Goal: Communication & Community: Answer question/provide support

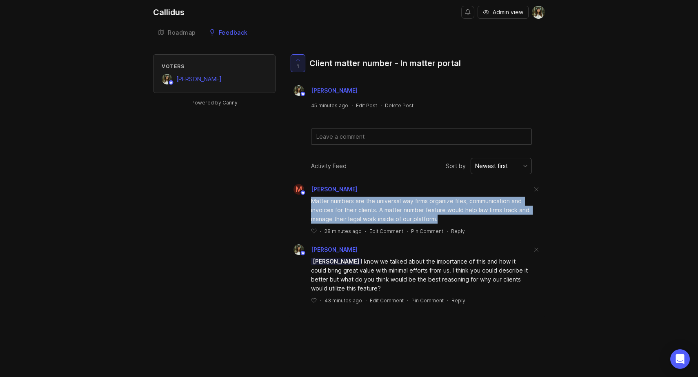
drag, startPoint x: 444, startPoint y: 222, endPoint x: 294, endPoint y: 204, distance: 150.4
click at [294, 204] on div "Matter numbers are the universal way firms organize files, communication and in…" at bounding box center [416, 215] width 256 height 40
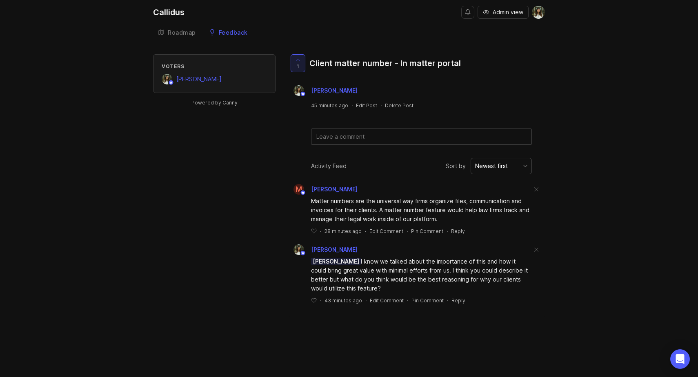
click at [417, 216] on div "Matter numbers are the universal way firms organize files, communication and in…" at bounding box center [421, 210] width 221 height 27
click at [453, 219] on div "Matter numbers are the universal way firms organize files, communication and in…" at bounding box center [421, 210] width 221 height 27
click at [454, 231] on div "Reply" at bounding box center [458, 231] width 14 height 7
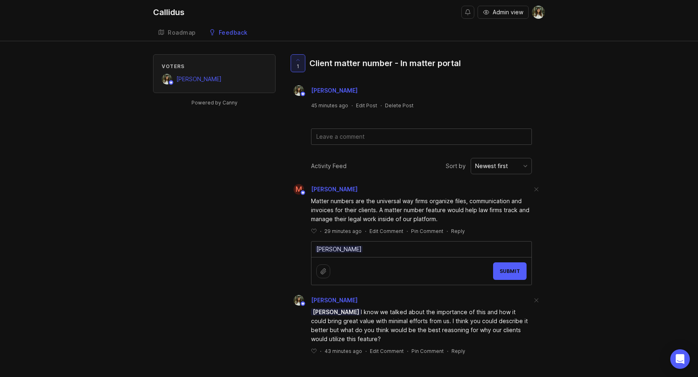
click at [361, 266] on div "Submit" at bounding box center [421, 271] width 220 height 28
click at [361, 249] on textarea "[PERSON_NAME]" at bounding box center [421, 250] width 220 height 16
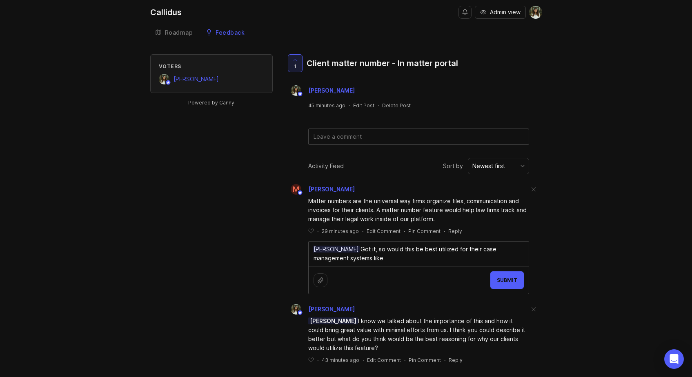
click at [372, 260] on textarea "[PERSON_NAME] Got it, so would this be best utilized for their case management …" at bounding box center [418, 254] width 220 height 24
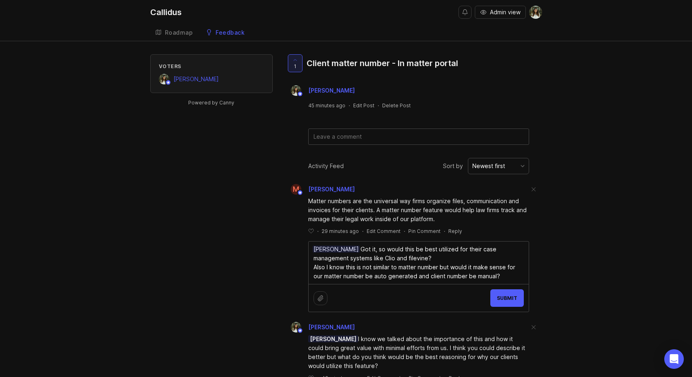
click at [391, 259] on textarea "[PERSON_NAME] Got it, so would this be best utilized for their case management …" at bounding box center [418, 263] width 220 height 42
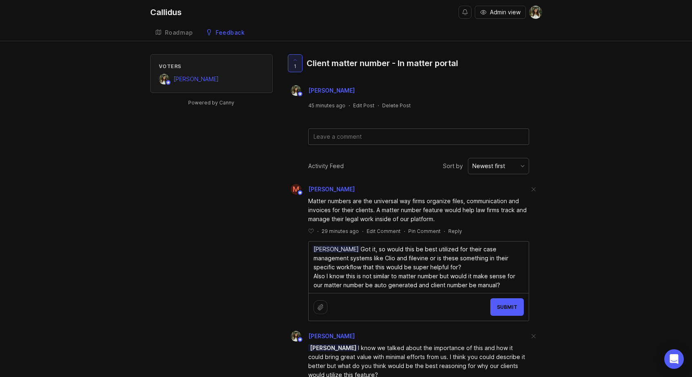
click at [430, 266] on textarea "[PERSON_NAME] Got it, so would this be best utilized for their case management …" at bounding box center [418, 267] width 220 height 51
drag, startPoint x: 430, startPoint y: 266, endPoint x: 395, endPoint y: 261, distance: 35.8
click at [395, 261] on textarea "[PERSON_NAME] Got it, so would this be best utilized for their case management …" at bounding box center [418, 267] width 220 height 51
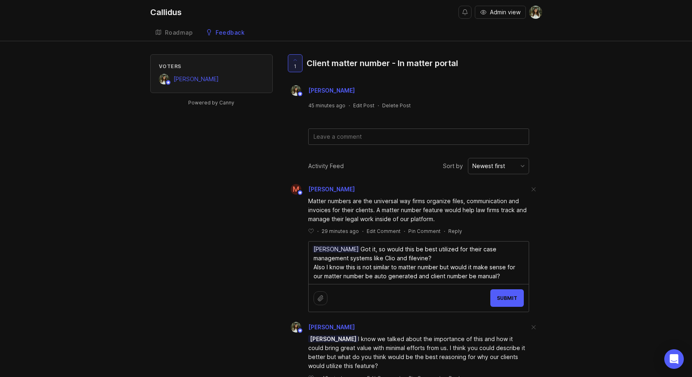
type textarea "[PERSON_NAME] Got it, so would this be best utilized for their case management …"
click at [519, 297] on button "Submit" at bounding box center [506, 298] width 33 height 18
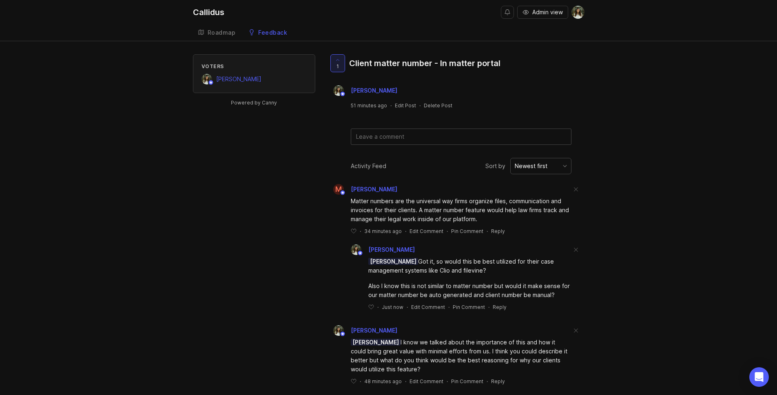
click at [265, 33] on div "Feedback" at bounding box center [272, 33] width 29 height 6
